Goal: Transaction & Acquisition: Download file/media

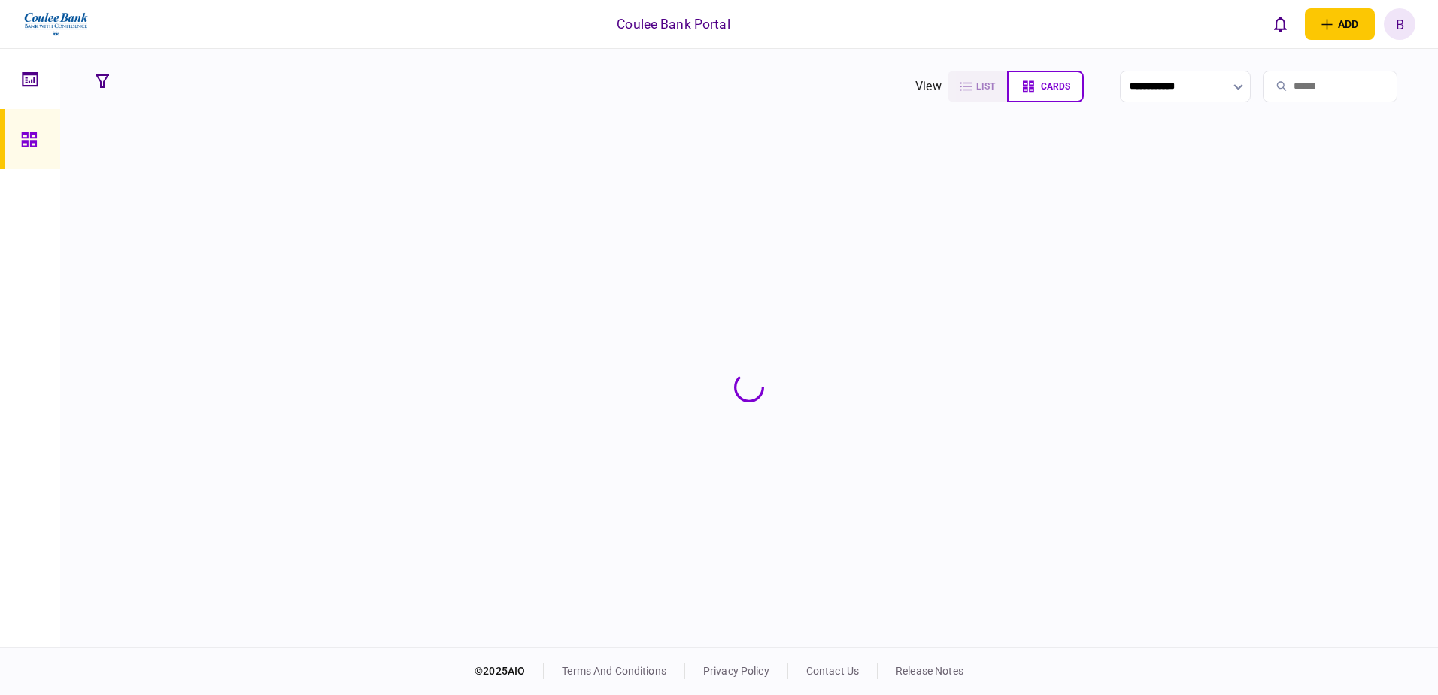
click at [1285, 89] on input "search" at bounding box center [1330, 87] width 135 height 32
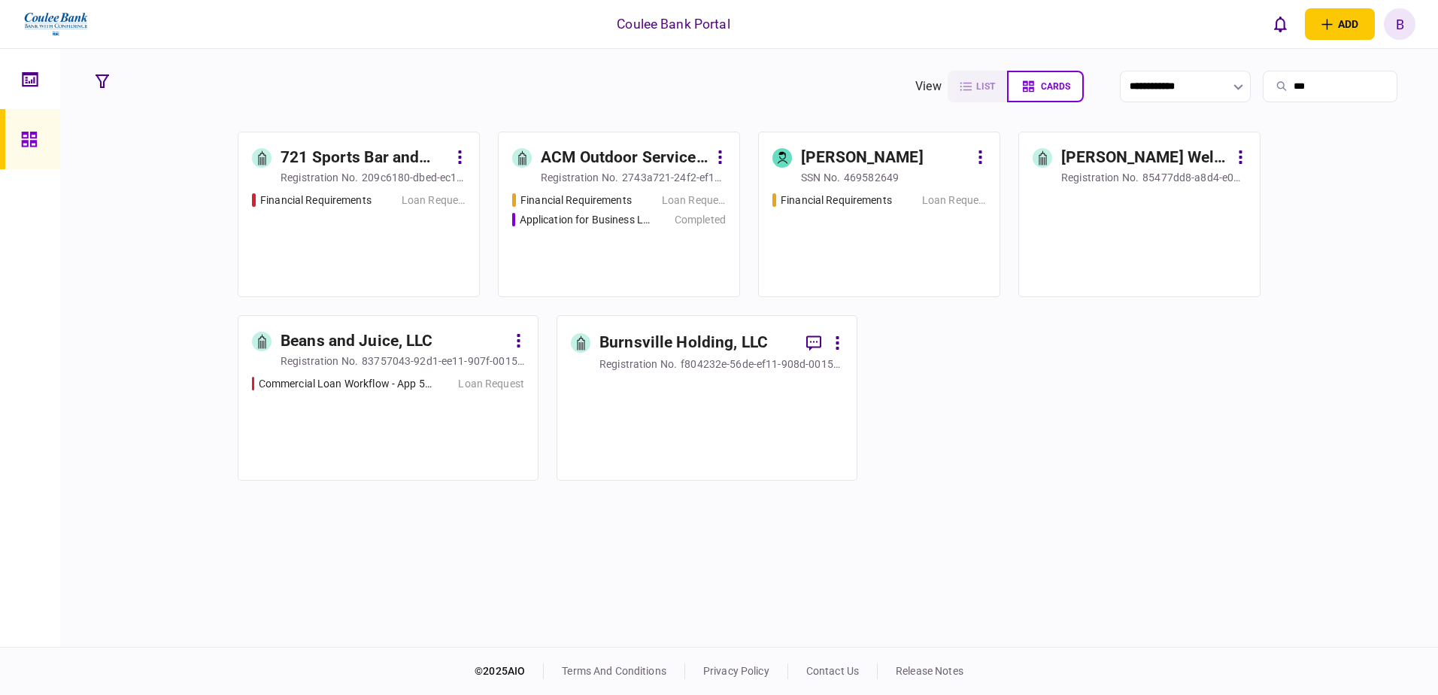
type input "***"
click at [413, 211] on div "Financial Requirements Loan Request" at bounding box center [359, 238] width 214 height 91
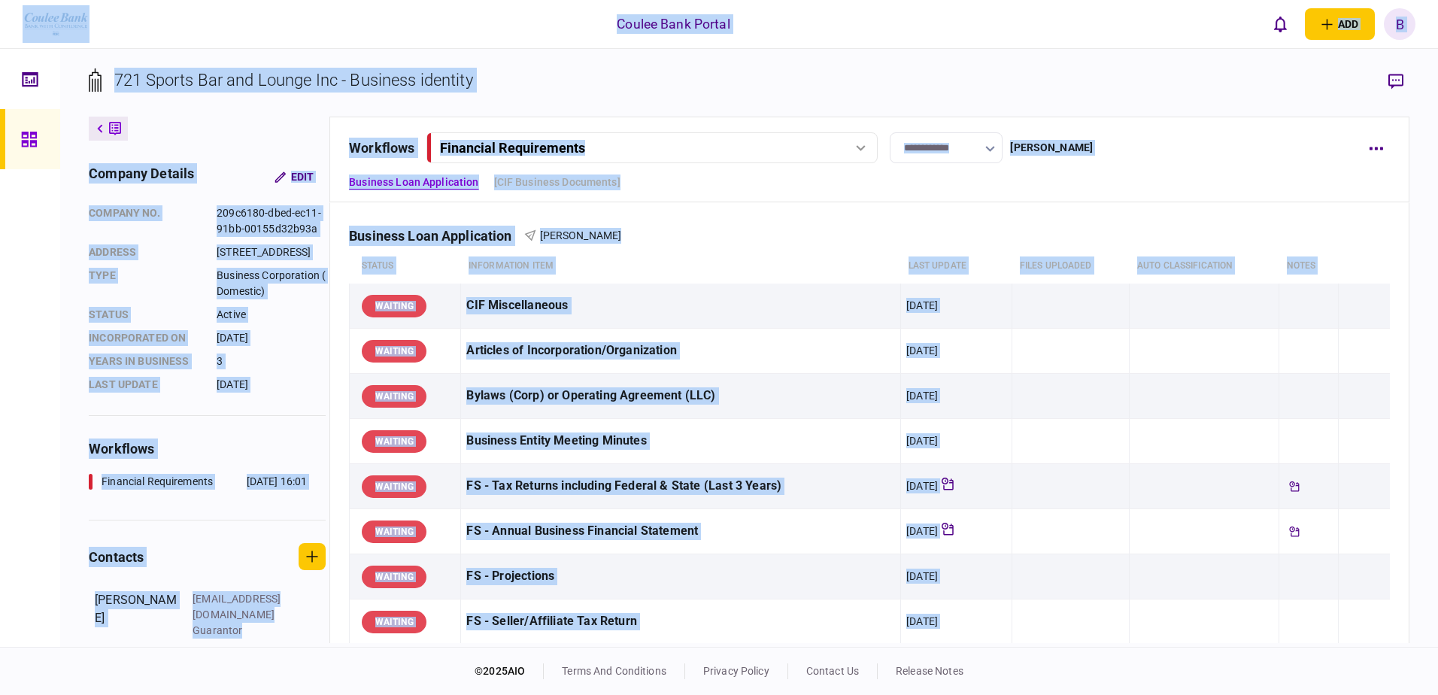
drag, startPoint x: 750, startPoint y: 428, endPoint x: 1022, endPoint y: -75, distance: 572.1
click at [1022, 0] on html "**********" at bounding box center [719, 347] width 1438 height 695
click at [102, 127] on icon at bounding box center [100, 128] width 6 height 9
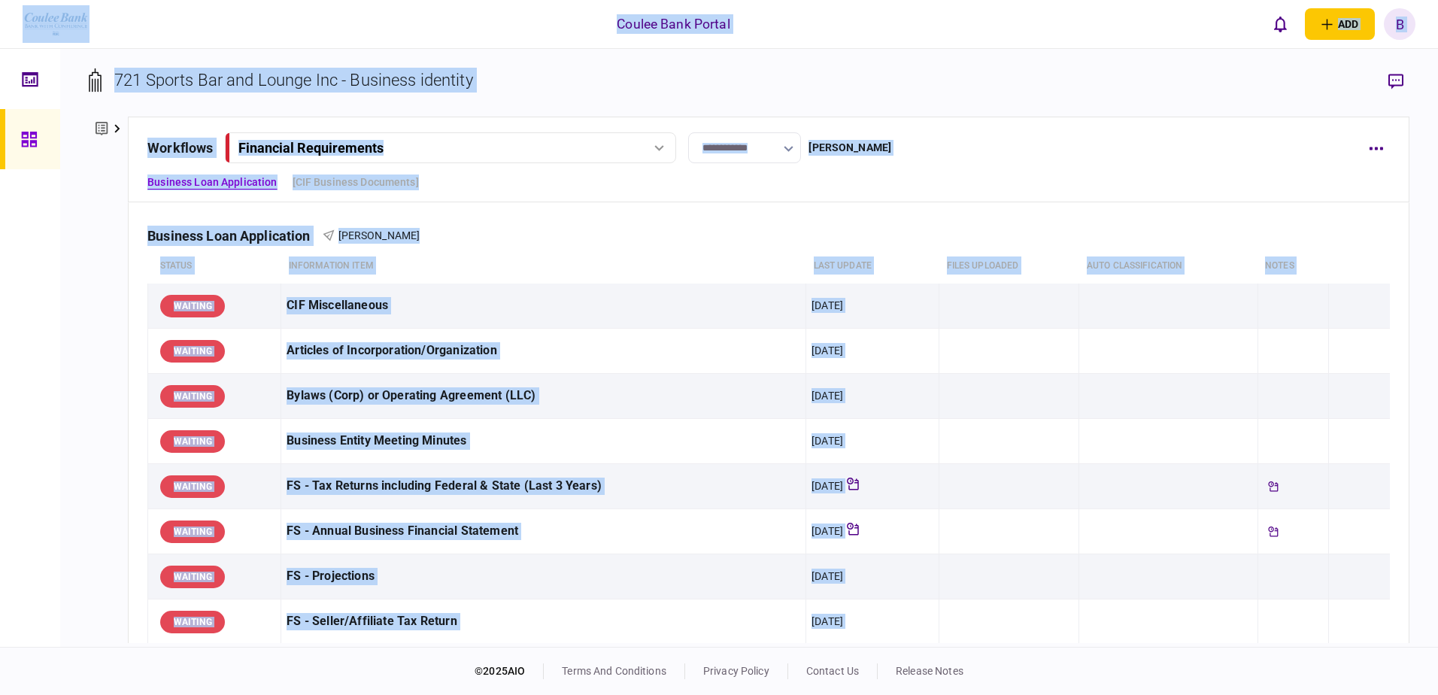
click at [113, 129] on button at bounding box center [108, 129] width 39 height 24
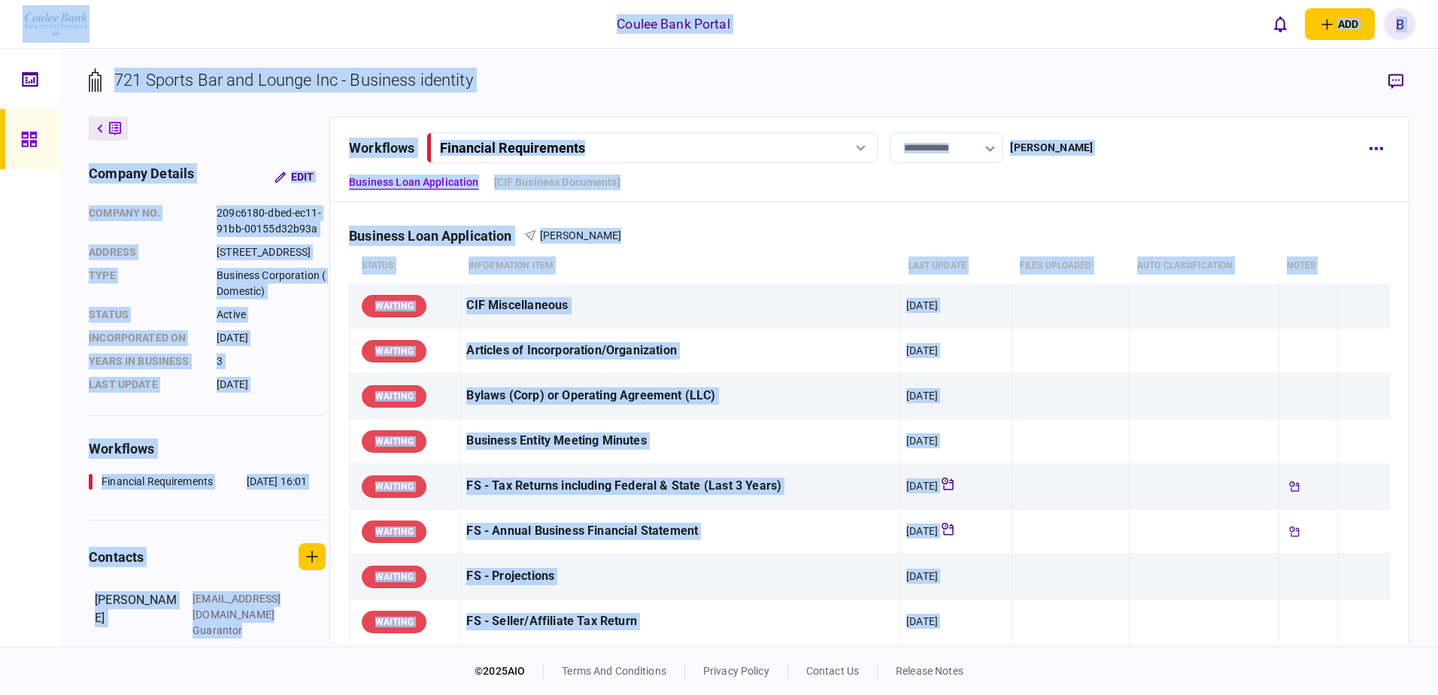
click at [25, 141] on icon at bounding box center [28, 139] width 15 height 15
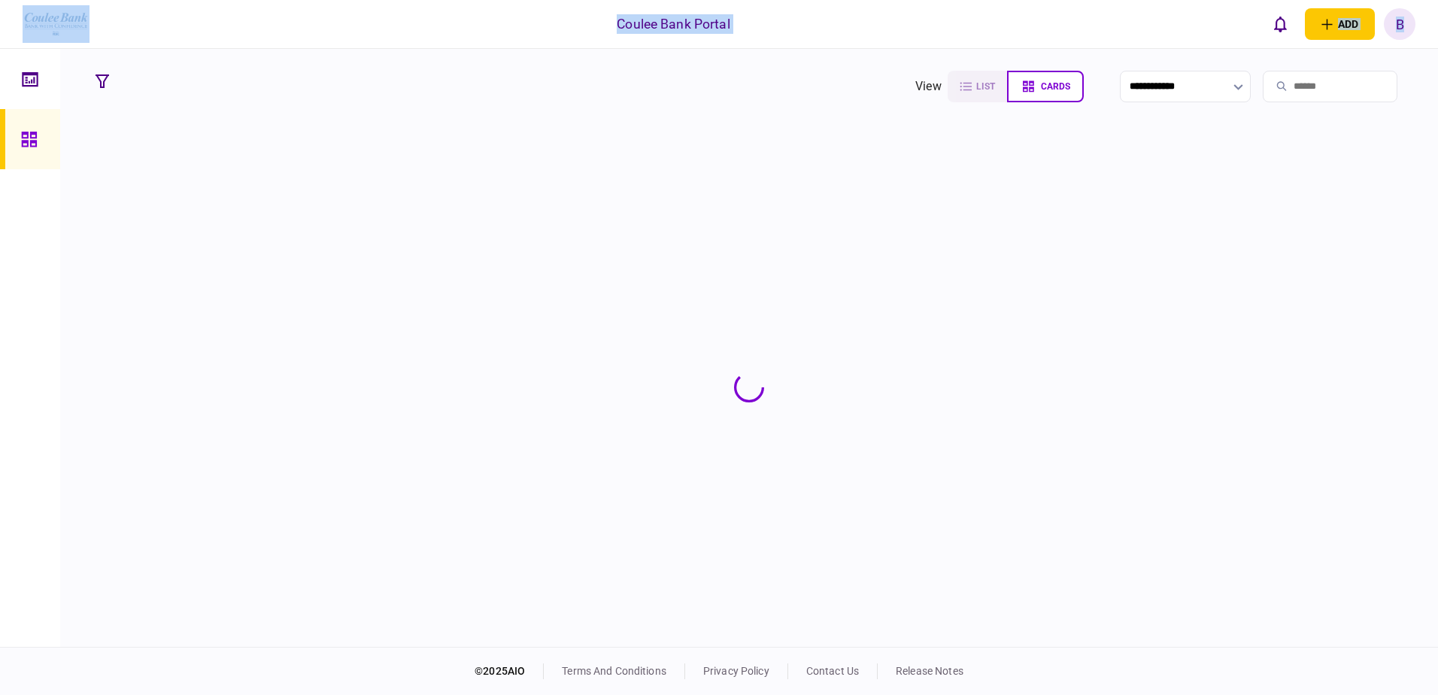
click at [1296, 90] on input "search" at bounding box center [1330, 87] width 135 height 32
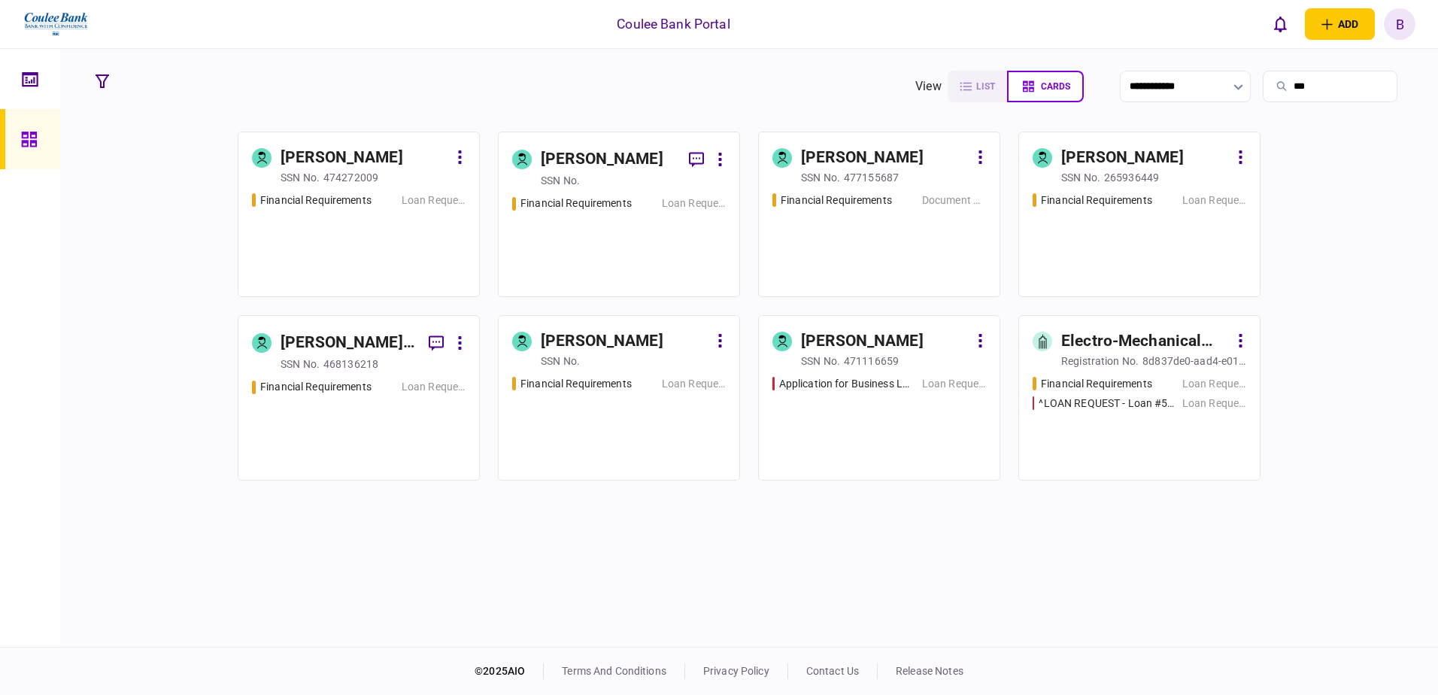
type input "***"
click at [664, 247] on div "Financial Requirements Loan Request" at bounding box center [619, 239] width 214 height 87
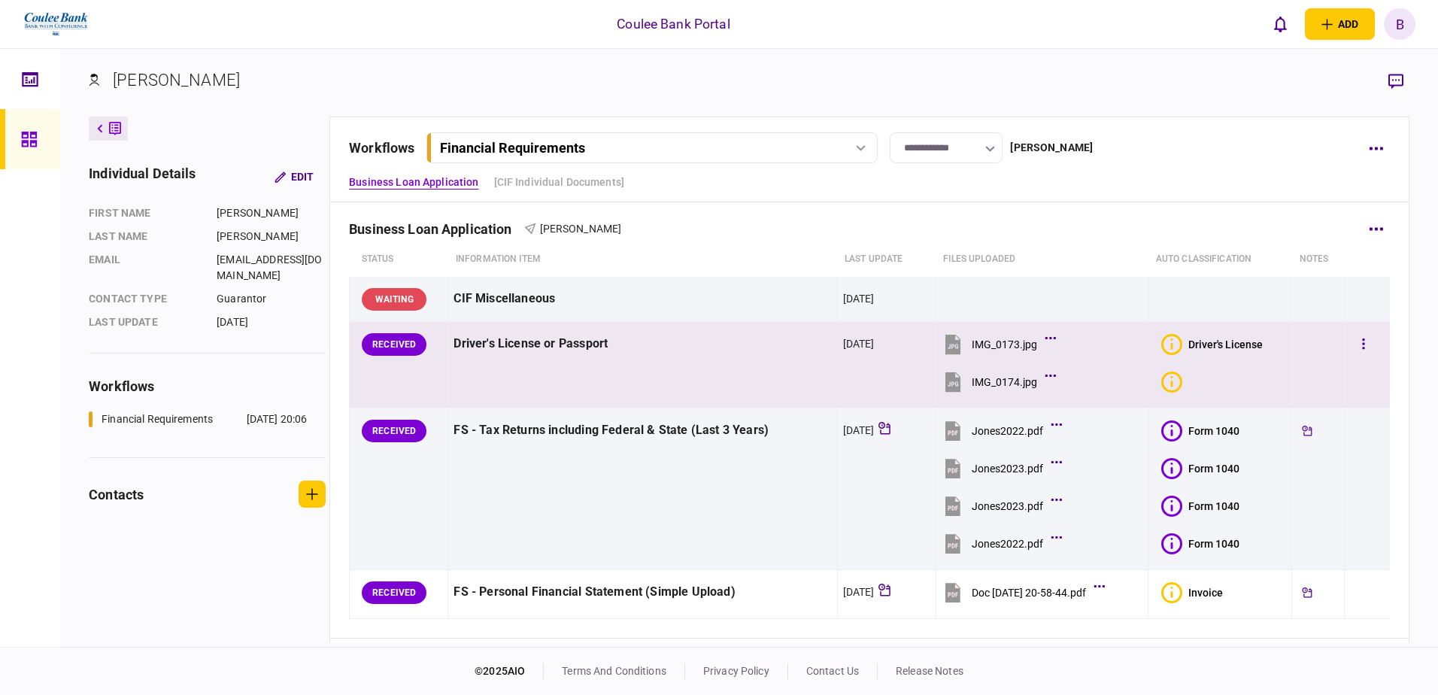
scroll to position [6, 0]
click at [1350, 349] on button "button" at bounding box center [1363, 345] width 27 height 27
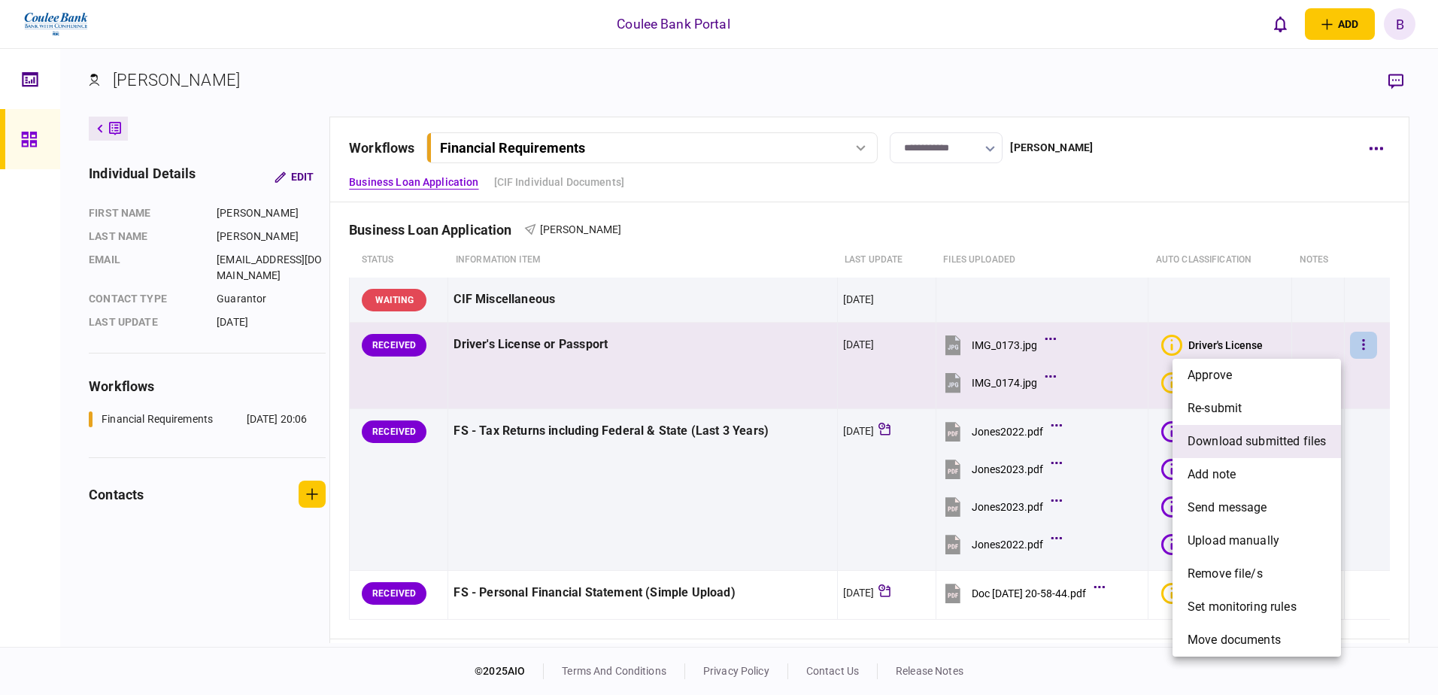
click at [1252, 445] on span "download submitted files" at bounding box center [1257, 441] width 138 height 18
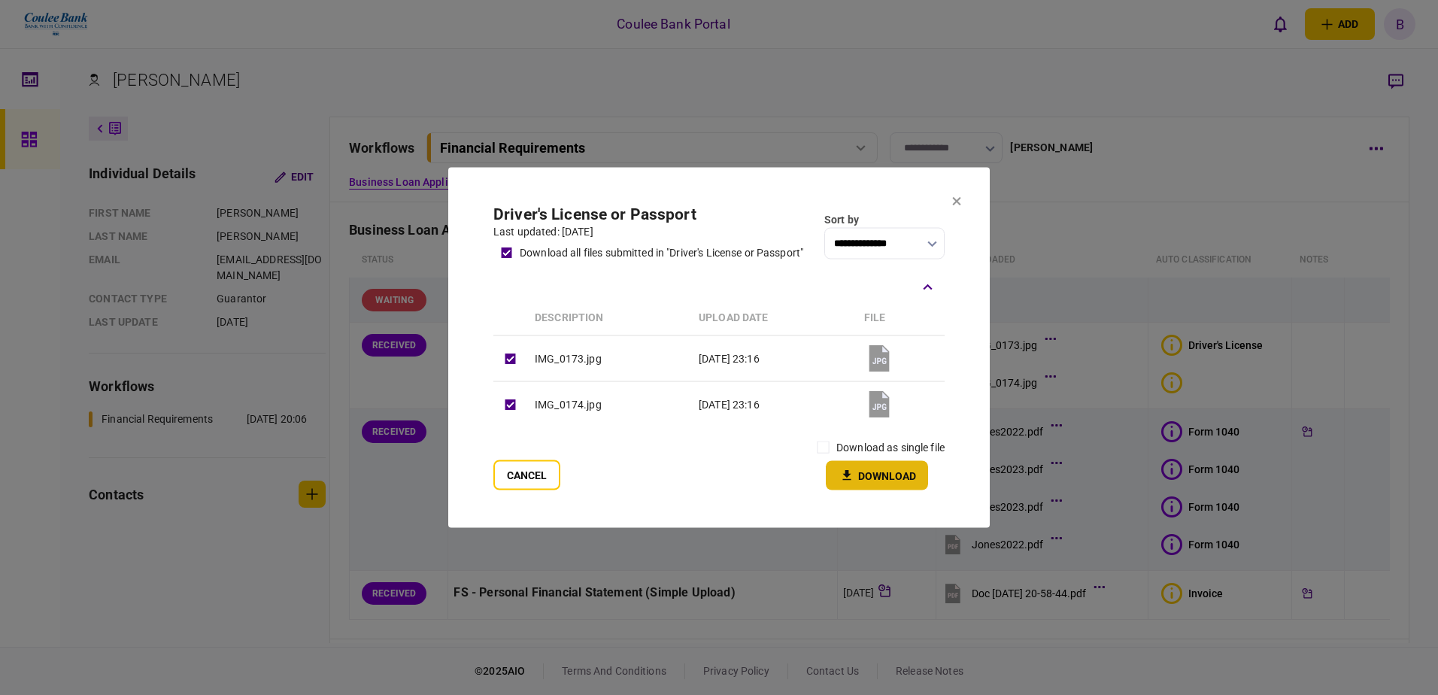
click at [868, 481] on button "Download" at bounding box center [877, 475] width 102 height 29
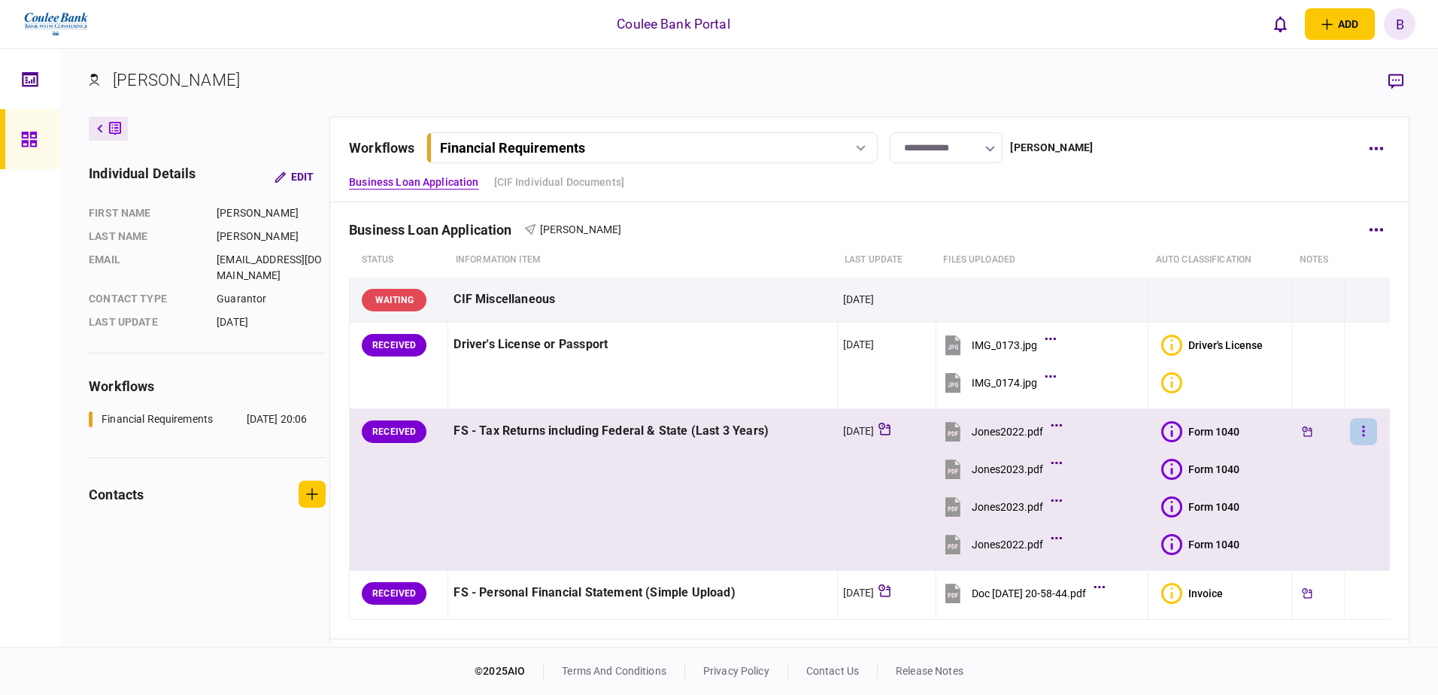
click at [1365, 432] on button "button" at bounding box center [1363, 431] width 27 height 27
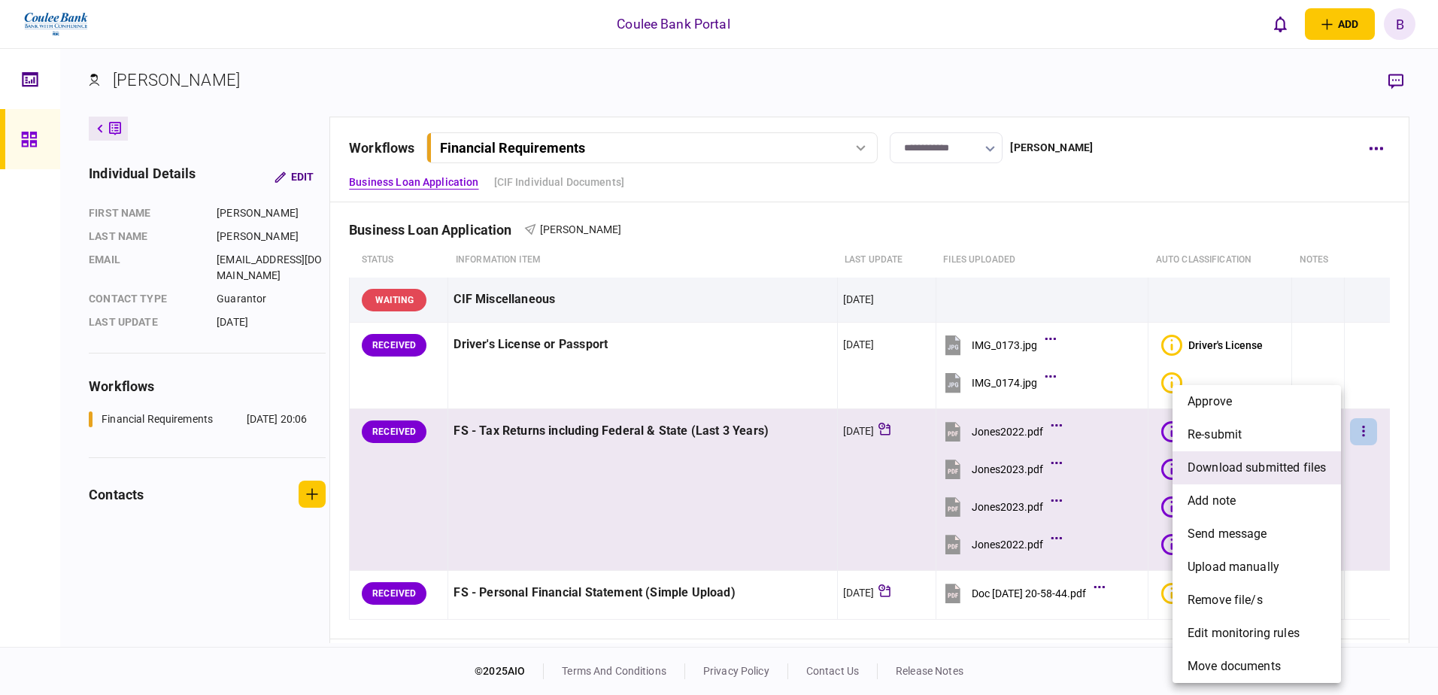
click at [1251, 473] on span "download submitted files" at bounding box center [1257, 468] width 138 height 18
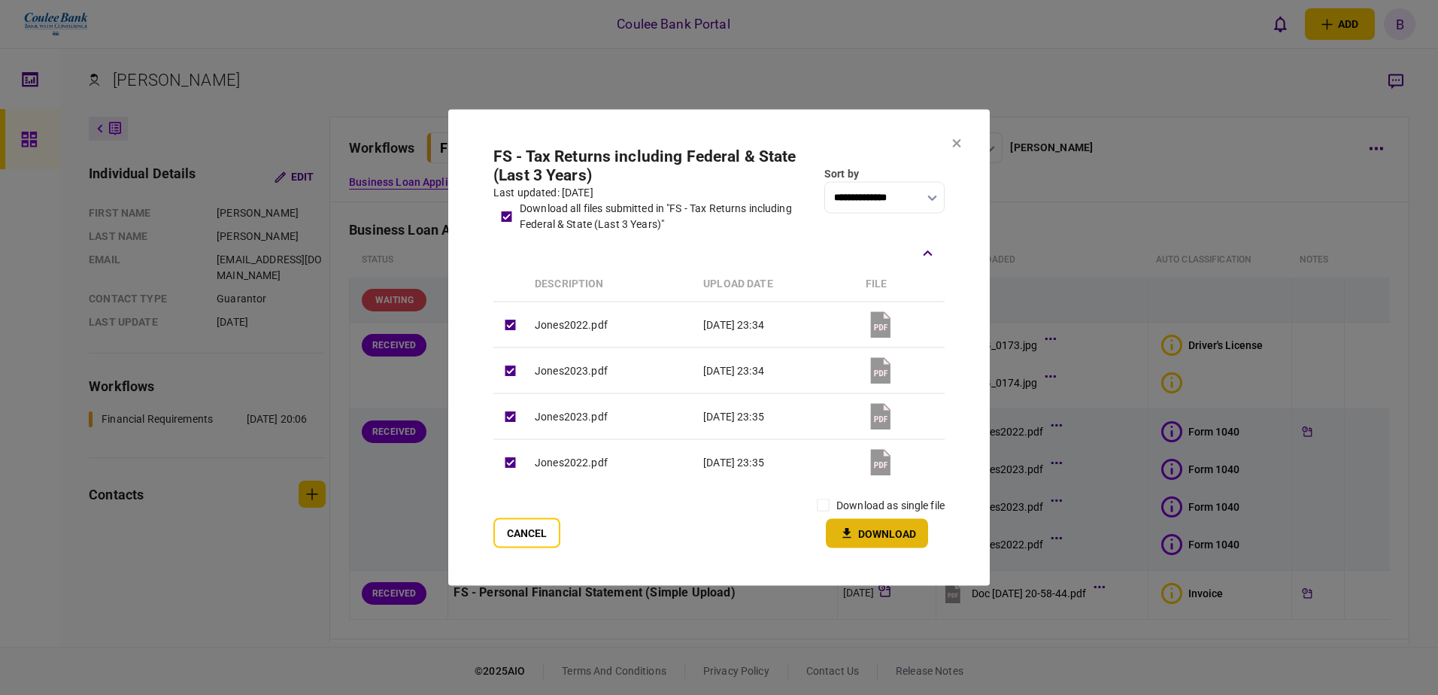
click at [879, 535] on button "Download" at bounding box center [877, 533] width 102 height 29
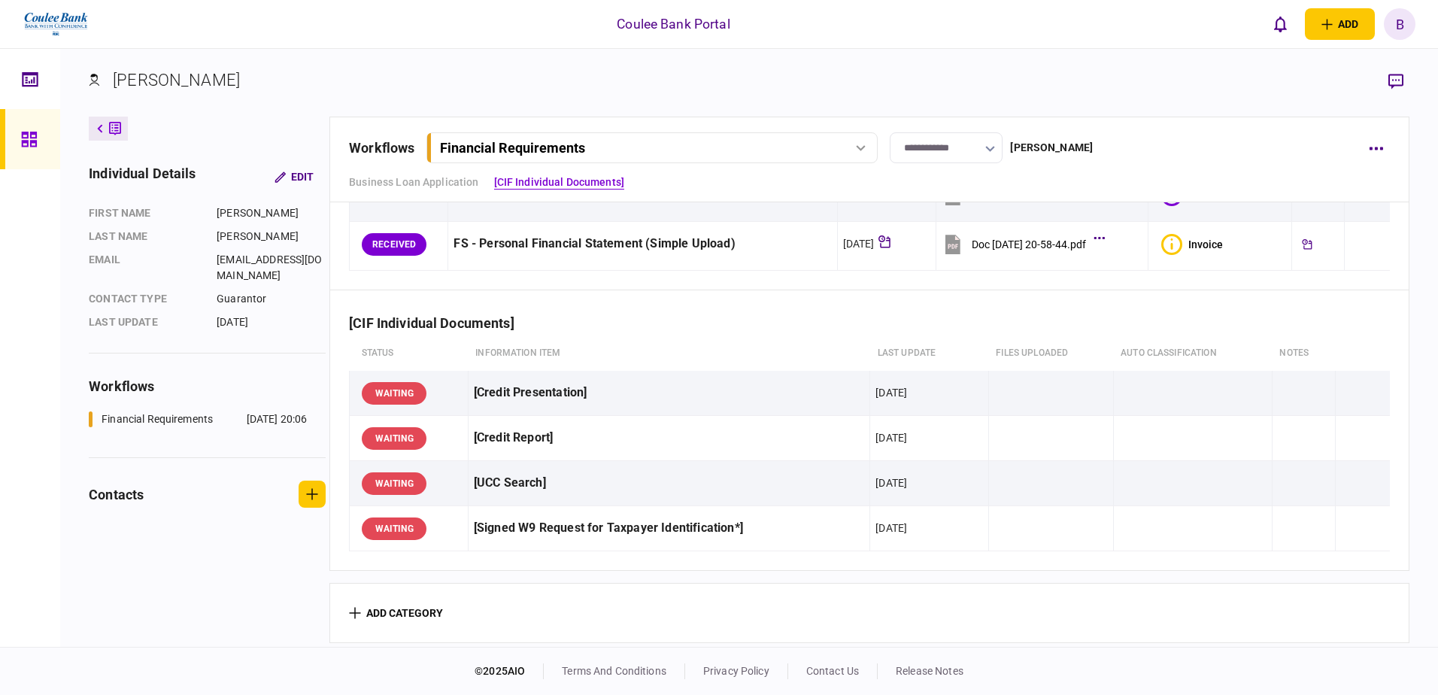
scroll to position [359, 0]
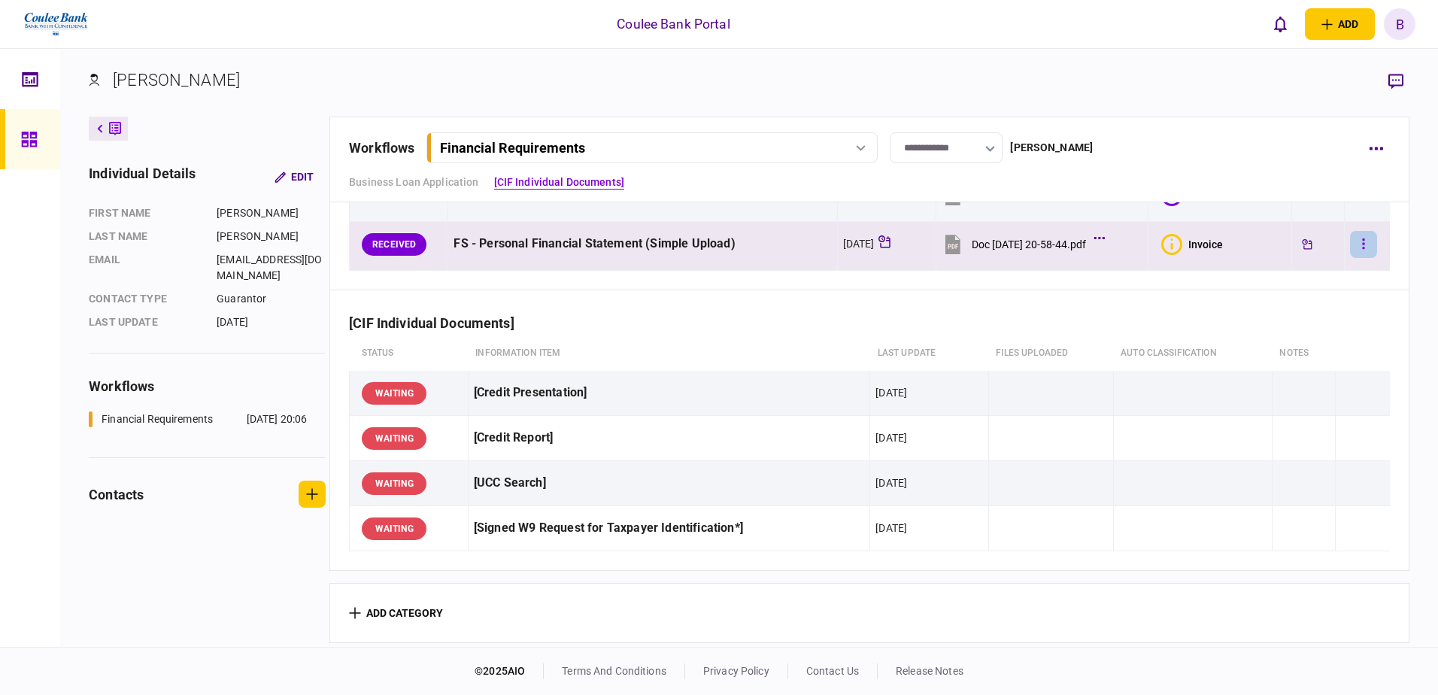
click at [1362, 241] on icon "button" at bounding box center [1363, 244] width 3 height 14
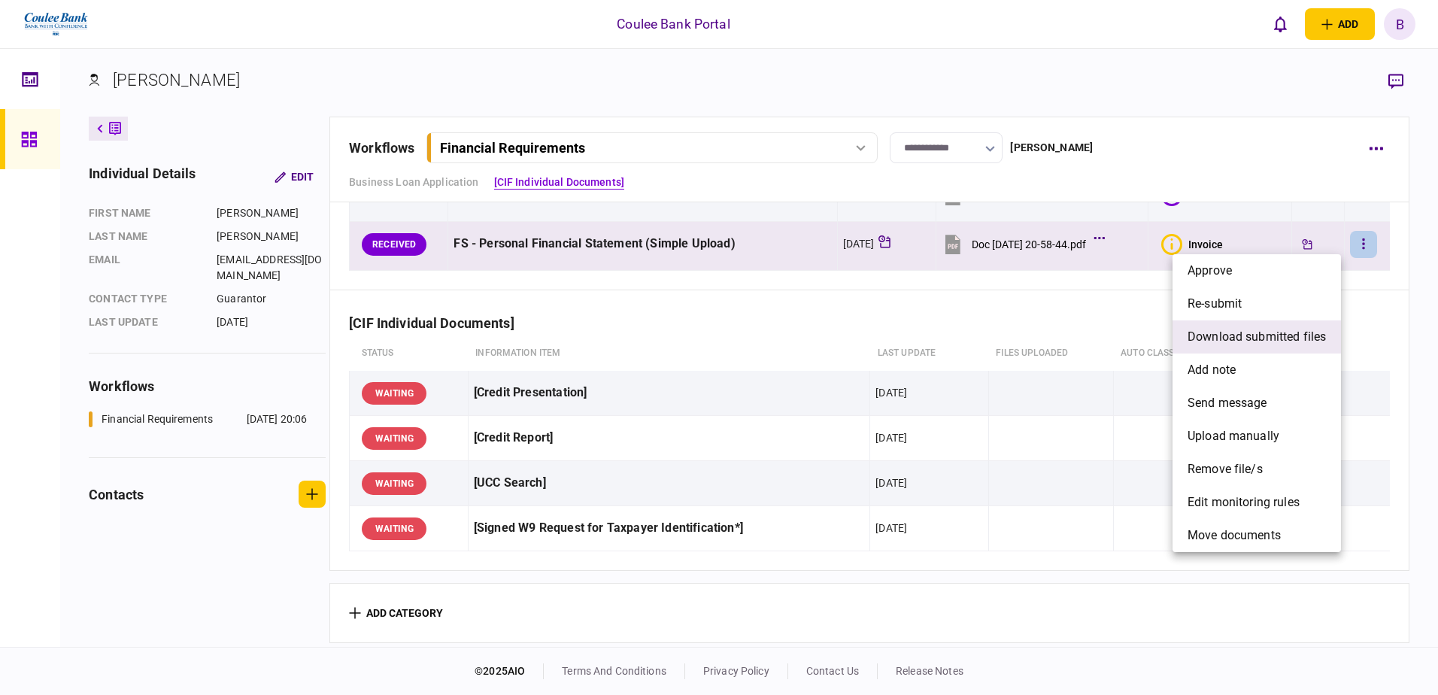
click at [1255, 328] on span "download submitted files" at bounding box center [1257, 337] width 138 height 18
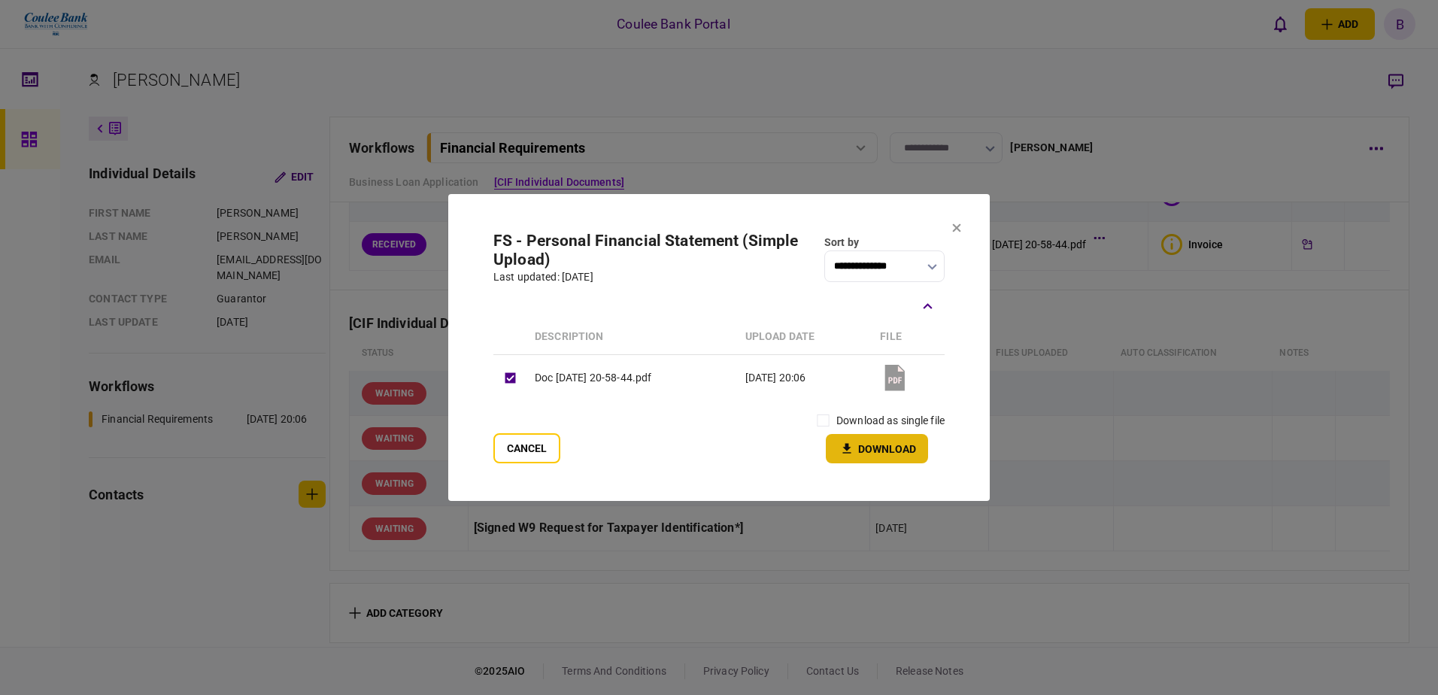
click at [879, 442] on button "Download" at bounding box center [877, 448] width 102 height 29
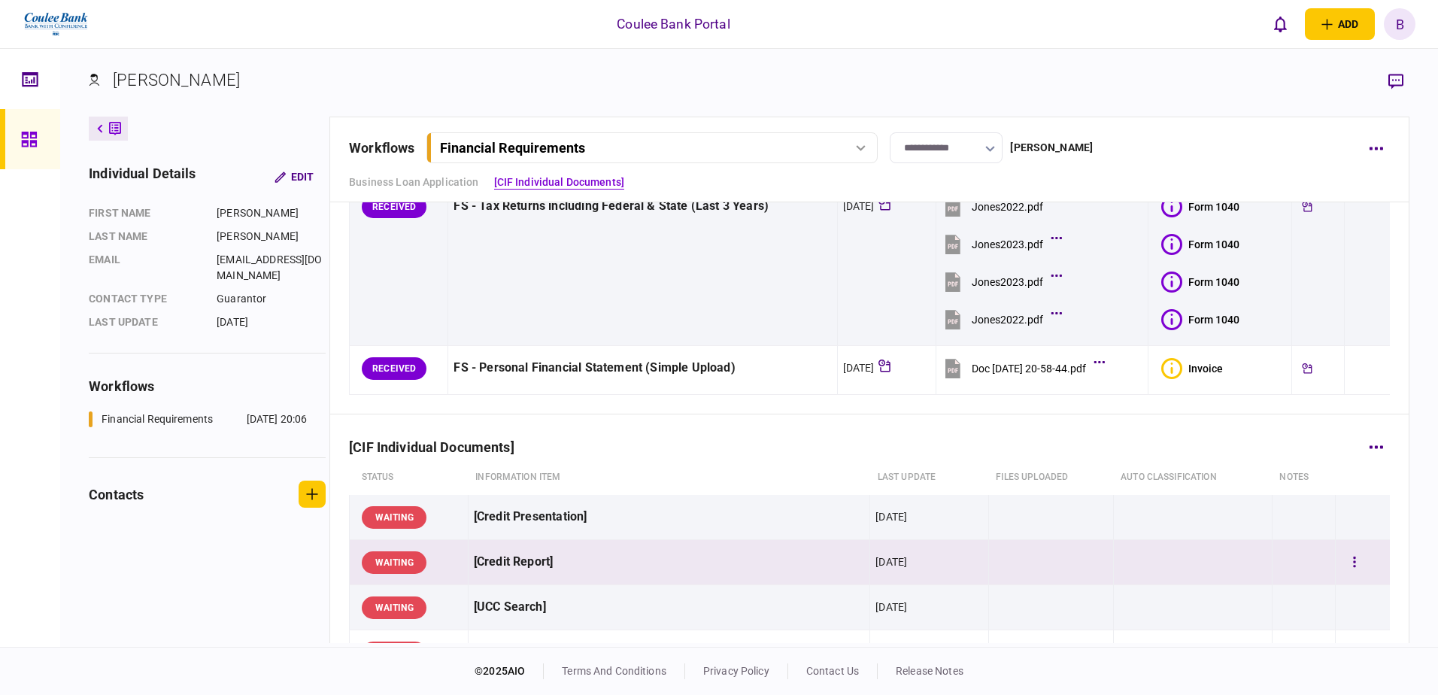
scroll to position [229, 0]
